Goal: Navigation & Orientation: Find specific page/section

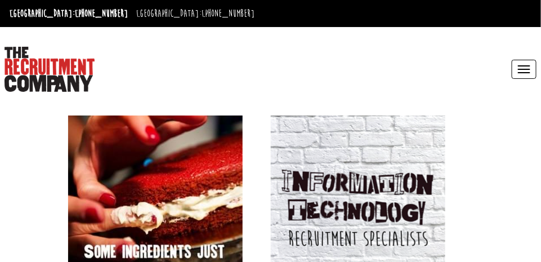
click at [518, 72] on button "Toggle navigation" at bounding box center [524, 69] width 25 height 19
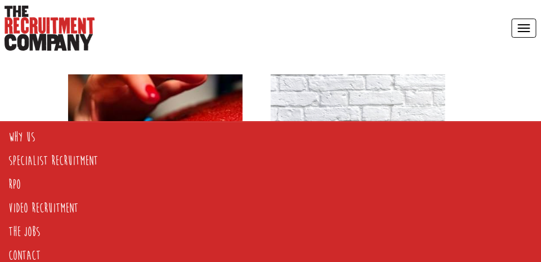
scroll to position [42, 0]
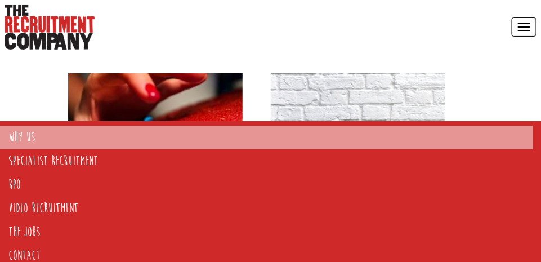
click at [17, 131] on link "Why Us" at bounding box center [266, 138] width 533 height 24
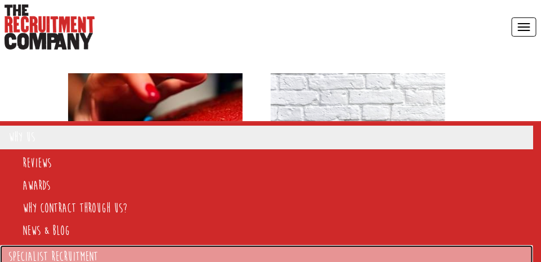
click at [78, 245] on link "Specialist Recruitment" at bounding box center [266, 257] width 533 height 24
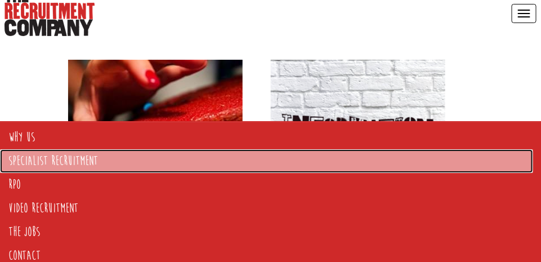
scroll to position [87, 0]
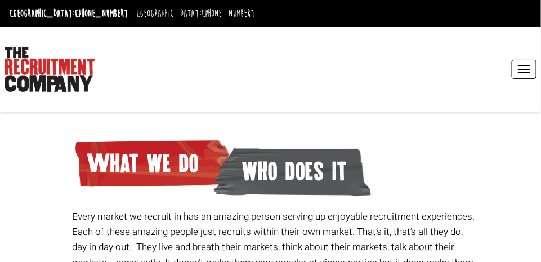
click at [69, 177] on div "Every market we recruit in has an amazing person serving up enjoyable recruitme…" at bounding box center [275, 241] width 414 height 236
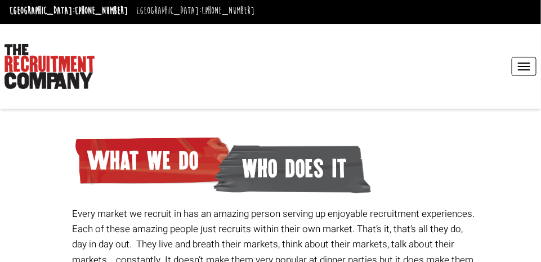
scroll to position [19, 0]
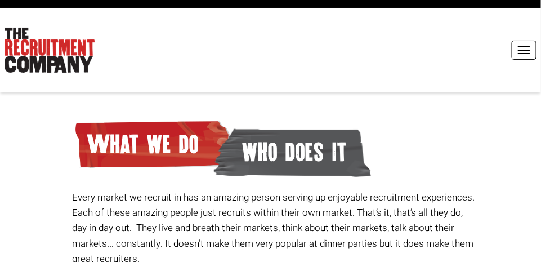
click at [525, 46] on span "button" at bounding box center [524, 46] width 12 height 1
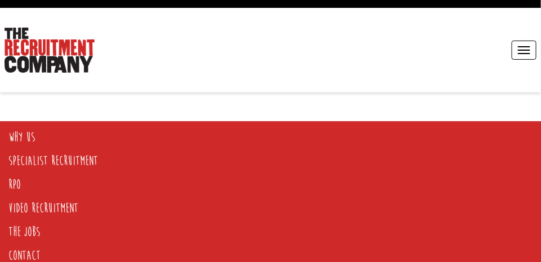
click at [521, 46] on span "button" at bounding box center [524, 46] width 12 height 1
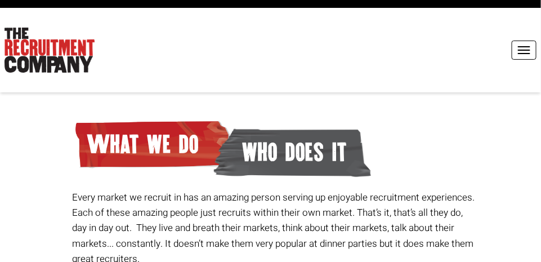
click at [513, 48] on button "Toggle navigation" at bounding box center [524, 50] width 25 height 19
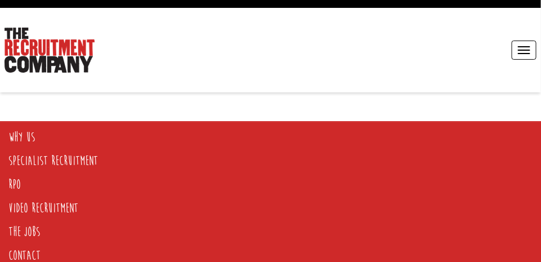
click at [520, 47] on button "Toggle navigation" at bounding box center [524, 50] width 25 height 19
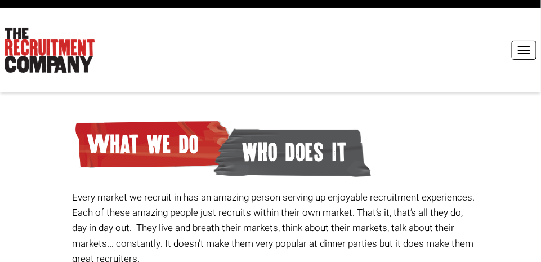
click at [513, 48] on button "Toggle navigation" at bounding box center [524, 50] width 25 height 19
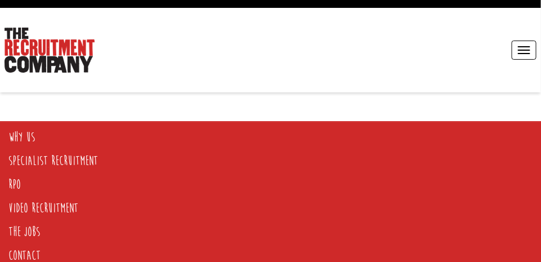
click at [523, 50] on span "button" at bounding box center [524, 50] width 12 height 1
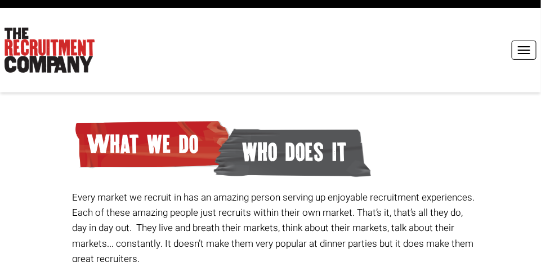
click at [524, 50] on span "button" at bounding box center [524, 50] width 12 height 1
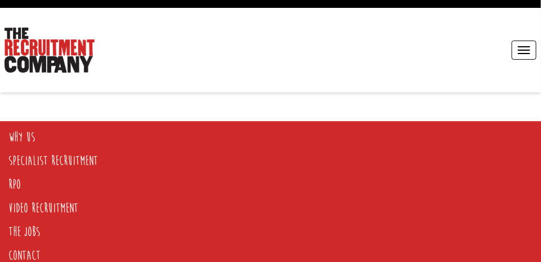
click at [520, 53] on span "button" at bounding box center [524, 53] width 12 height 1
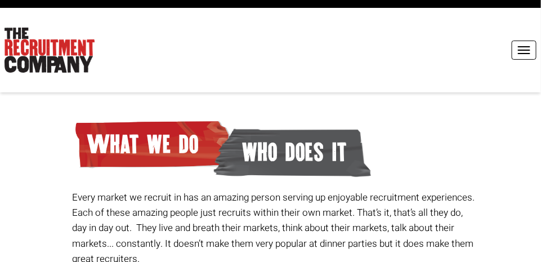
click at [525, 50] on span "button" at bounding box center [524, 50] width 12 height 1
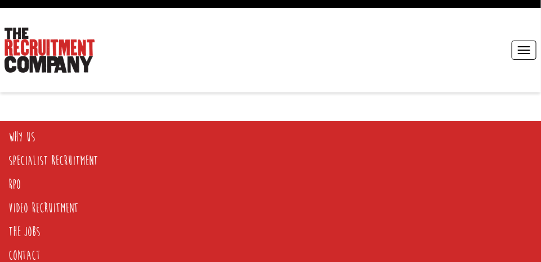
click at [515, 53] on button "Toggle navigation" at bounding box center [524, 50] width 25 height 19
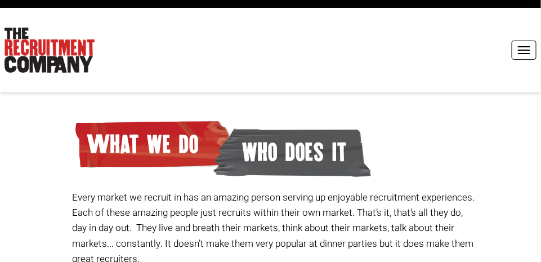
click at [529, 50] on span "button" at bounding box center [524, 50] width 12 height 1
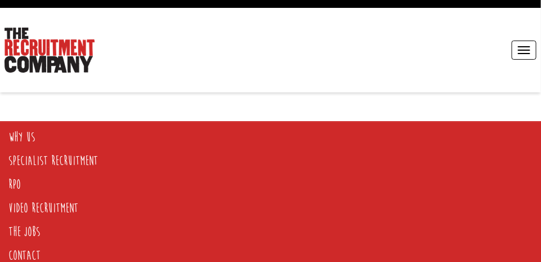
click at [514, 53] on button "Toggle navigation" at bounding box center [524, 50] width 25 height 19
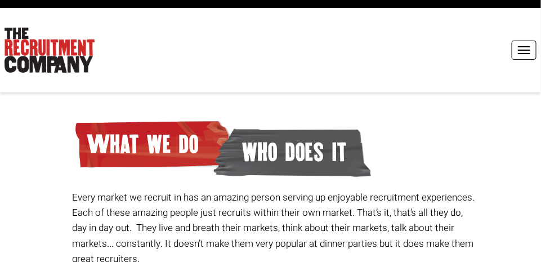
click at [526, 41] on button "Toggle navigation" at bounding box center [524, 50] width 25 height 19
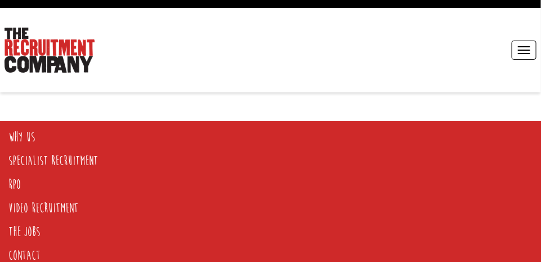
click at [520, 48] on button "Toggle navigation" at bounding box center [524, 50] width 25 height 19
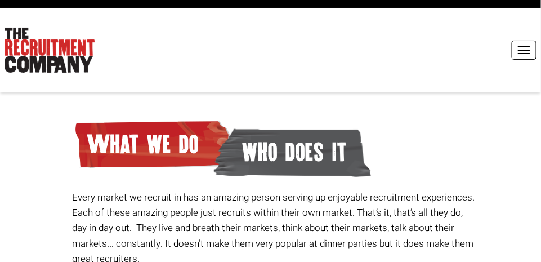
click at [523, 44] on button "Toggle navigation" at bounding box center [524, 50] width 25 height 19
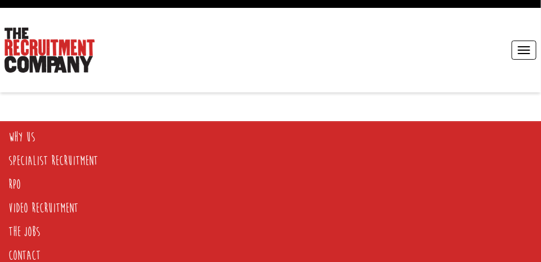
click at [523, 44] on button "Toggle navigation" at bounding box center [524, 50] width 25 height 19
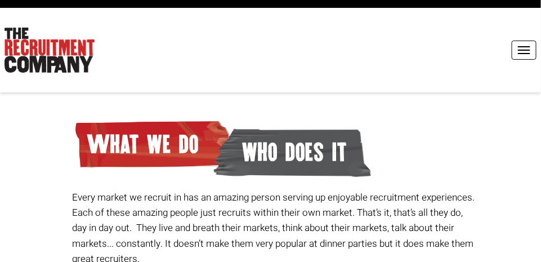
click at [531, 41] on button "Toggle navigation" at bounding box center [524, 50] width 25 height 19
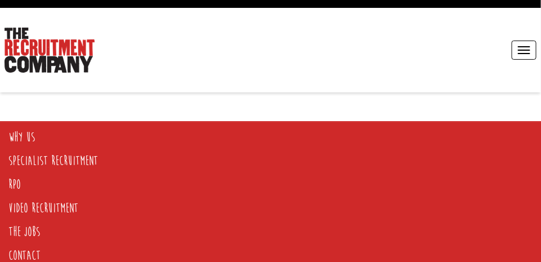
click at [520, 50] on span "button" at bounding box center [524, 50] width 12 height 1
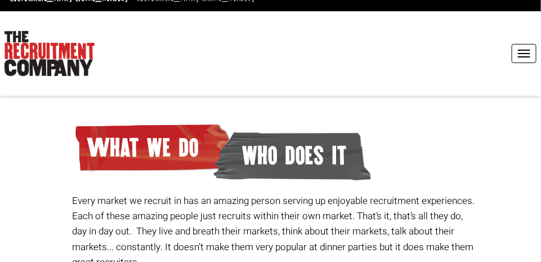
scroll to position [0, 0]
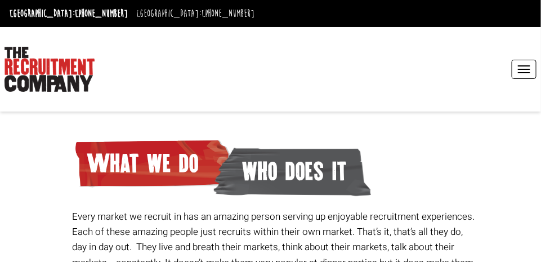
click at [520, 76] on button "Toggle navigation" at bounding box center [524, 69] width 25 height 19
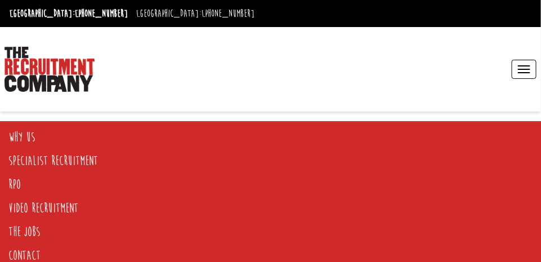
click at [524, 66] on span "button" at bounding box center [524, 65] width 12 height 1
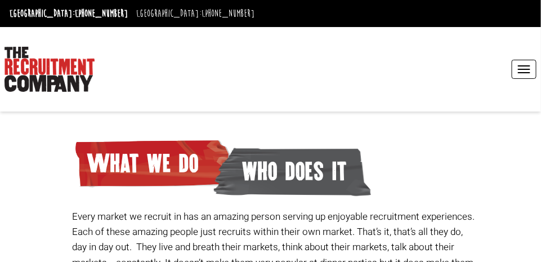
scroll to position [1, 0]
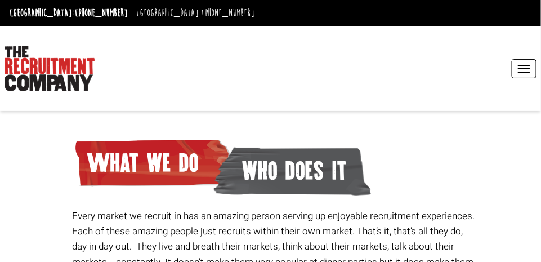
click at [519, 76] on button "Toggle navigation" at bounding box center [524, 68] width 25 height 19
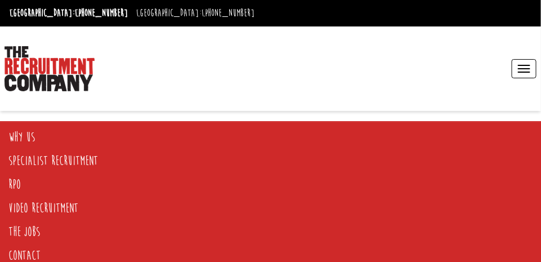
click at [528, 71] on span "button" at bounding box center [524, 71] width 12 height 1
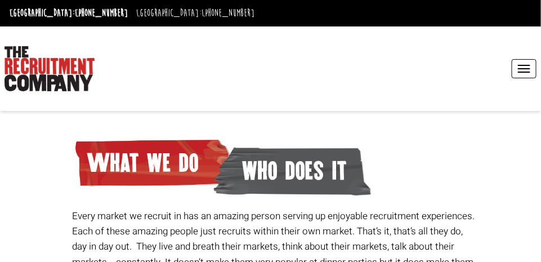
click at [526, 71] on span "button" at bounding box center [524, 71] width 12 height 1
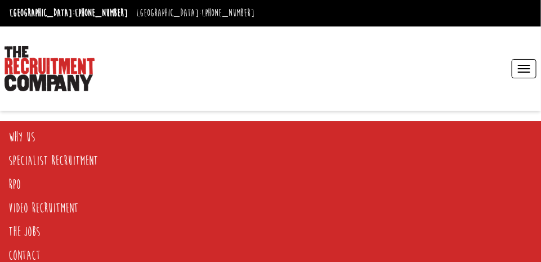
click at [529, 63] on button "Toggle navigation" at bounding box center [524, 68] width 25 height 19
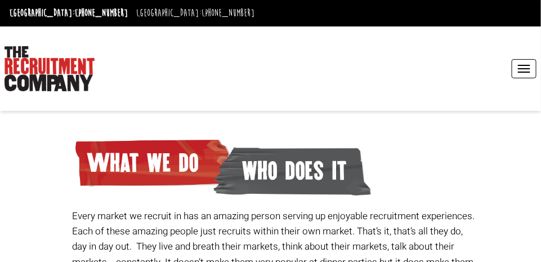
click at [526, 65] on span "button" at bounding box center [524, 65] width 12 height 1
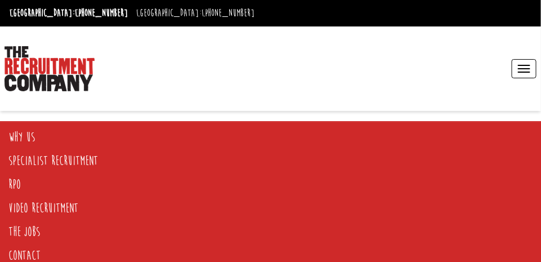
click at [526, 65] on span "button" at bounding box center [524, 65] width 12 height 1
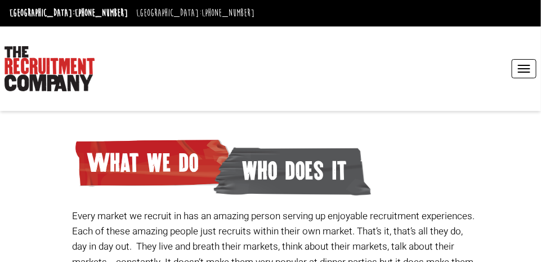
click at [522, 68] on span "button" at bounding box center [524, 68] width 12 height 1
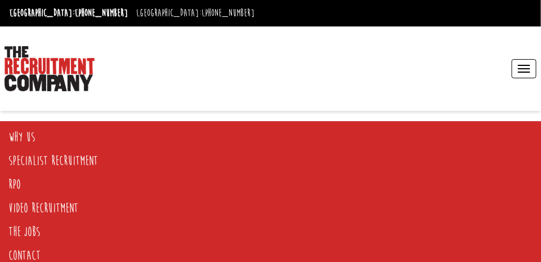
click at [526, 69] on button "Toggle navigation" at bounding box center [524, 68] width 25 height 19
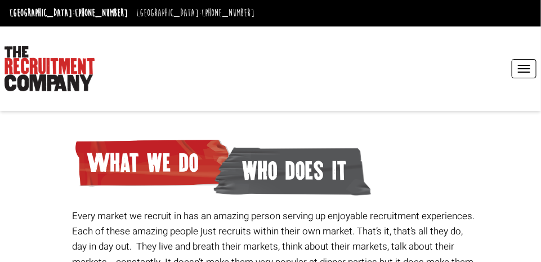
click at [524, 69] on button "Toggle navigation" at bounding box center [524, 68] width 25 height 19
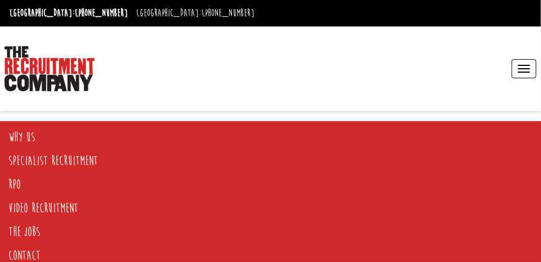
click at [520, 68] on span "button" at bounding box center [524, 68] width 12 height 1
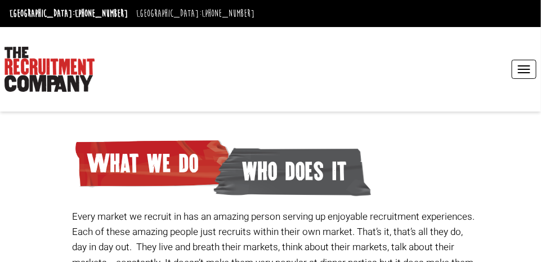
scroll to position [1, 0]
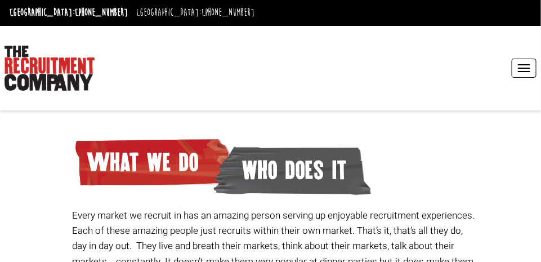
click at [522, 66] on button "Toggle navigation" at bounding box center [524, 68] width 25 height 19
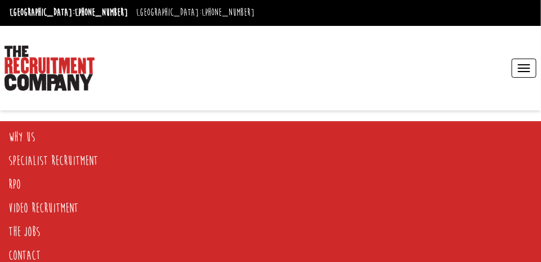
click at [520, 61] on button "Toggle navigation" at bounding box center [524, 68] width 25 height 19
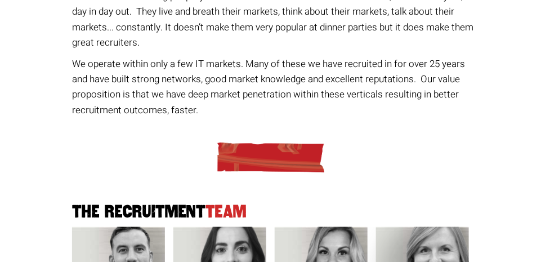
scroll to position [238, 0]
